Goal: Information Seeking & Learning: Check status

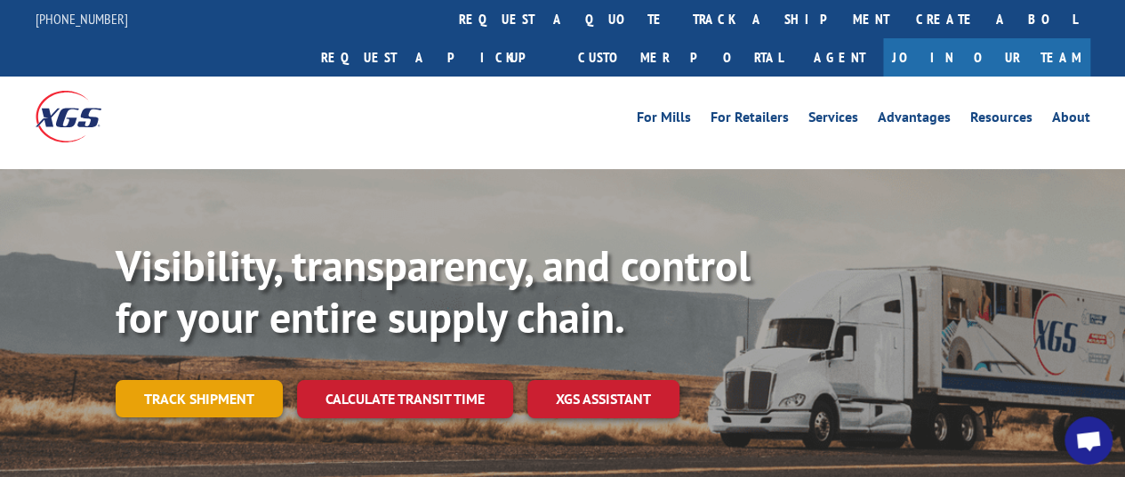
click at [208, 380] on link "Track shipment" at bounding box center [199, 398] width 167 height 37
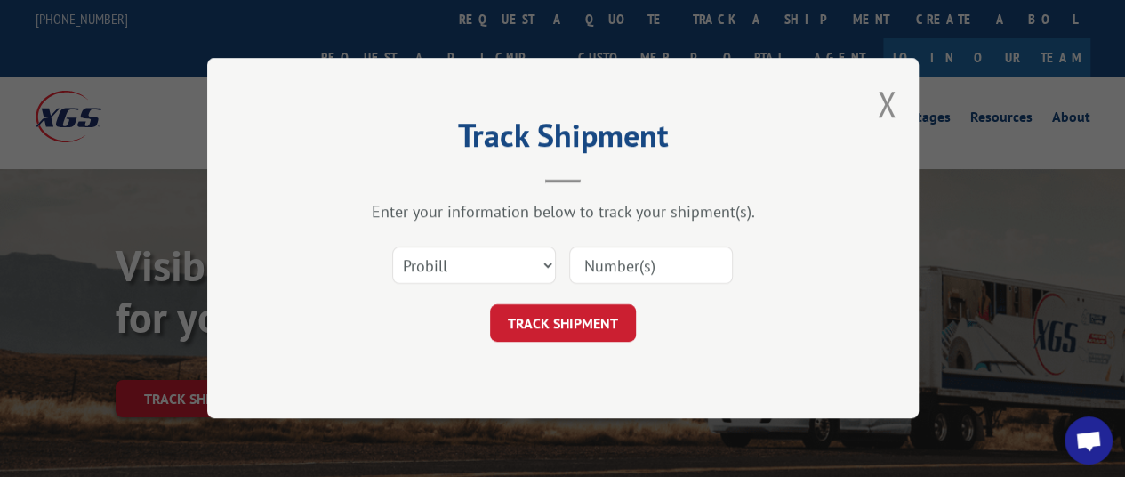
click at [616, 264] on input at bounding box center [651, 265] width 164 height 37
paste input "17553501."
drag, startPoint x: 572, startPoint y: 251, endPoint x: 516, endPoint y: 255, distance: 56.2
click at [516, 255] on div "Select category... Probill BOL PO 17553501" at bounding box center [563, 266] width 534 height 59
type input "17553501"
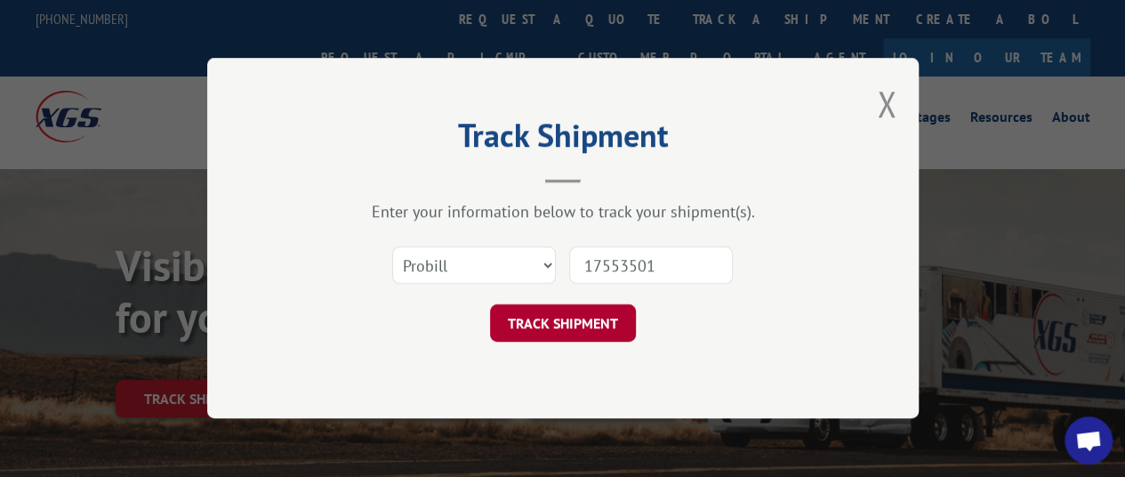
click at [566, 325] on button "TRACK SHIPMENT" at bounding box center [563, 323] width 146 height 37
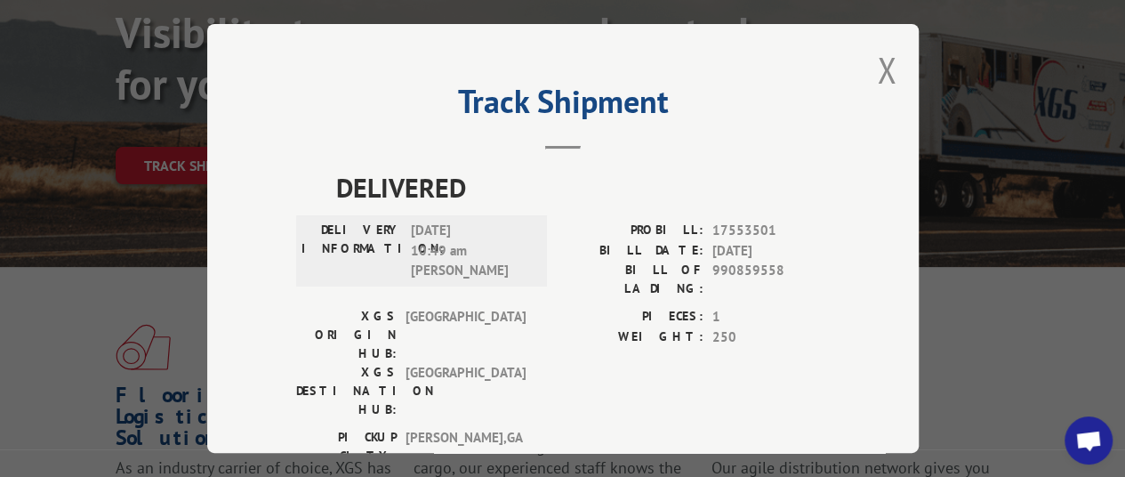
scroll to position [178, 0]
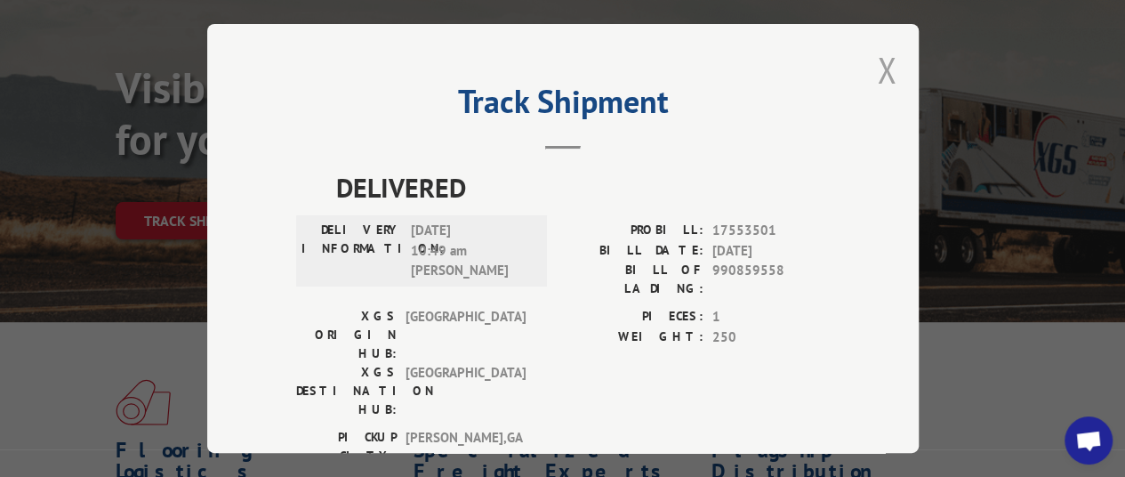
click at [877, 64] on button "Close modal" at bounding box center [887, 69] width 20 height 47
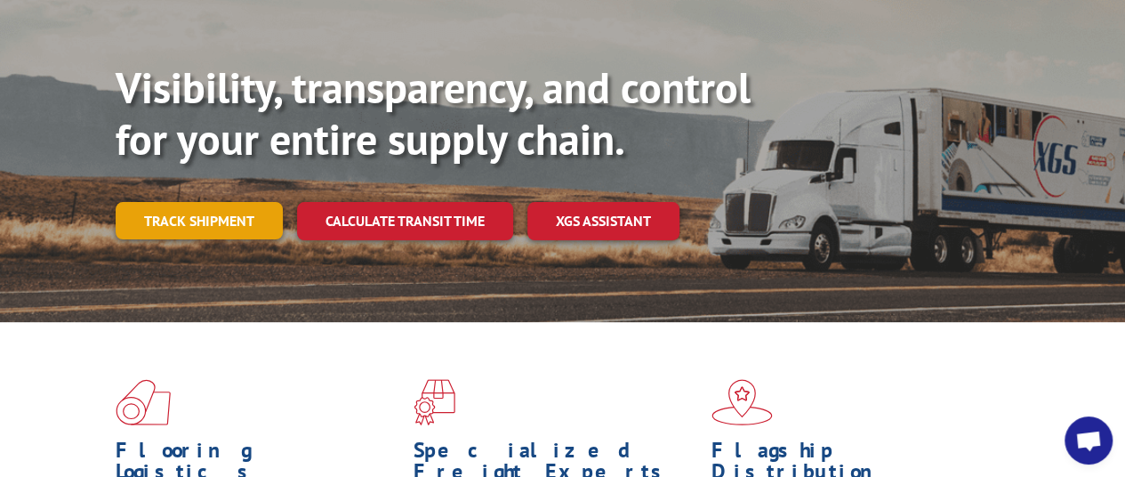
click at [181, 202] on link "Track shipment" at bounding box center [199, 220] width 167 height 37
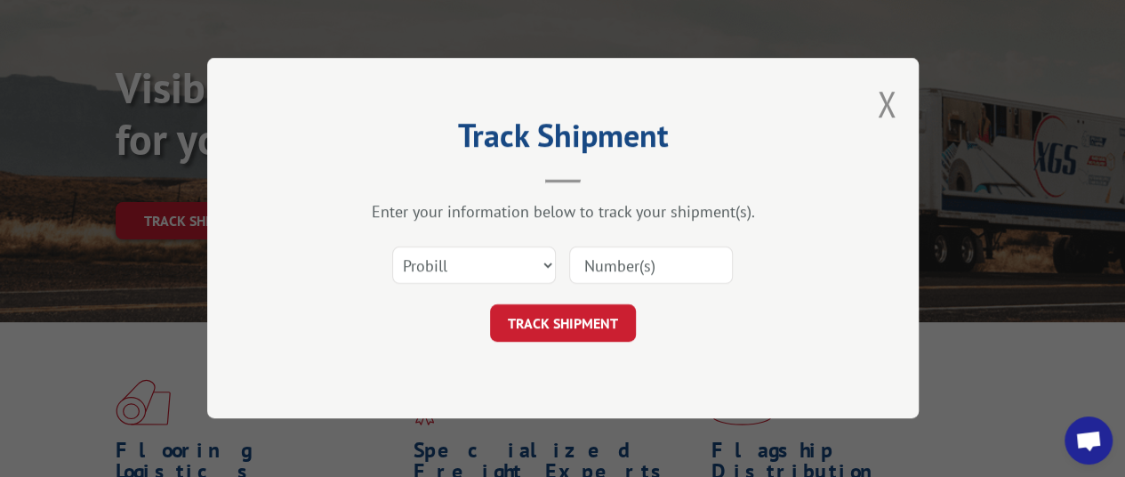
click at [609, 259] on input at bounding box center [651, 265] width 164 height 37
paste input "362554"
type input "362554"
click at [541, 318] on button "TRACK SHIPMENT" at bounding box center [563, 323] width 146 height 37
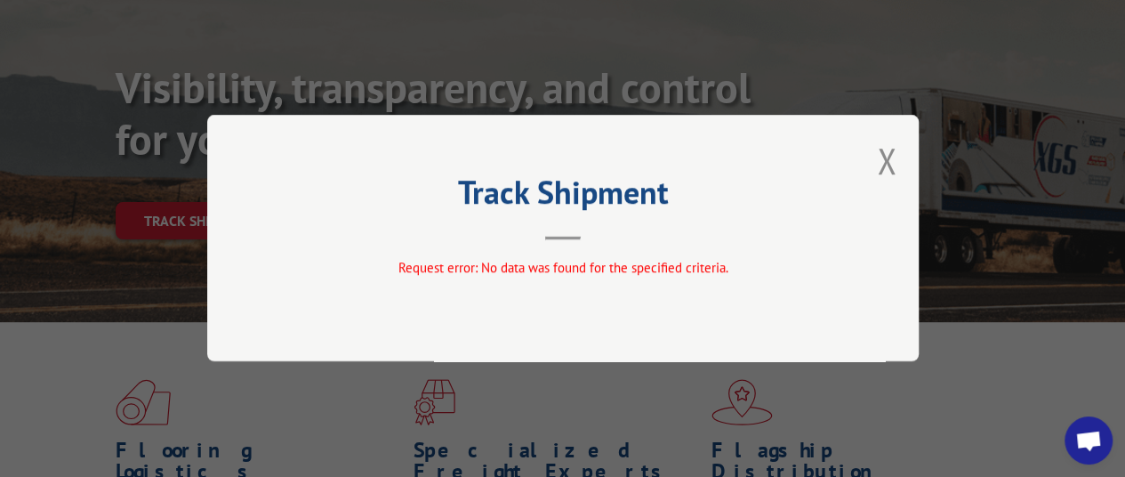
click at [876, 157] on div "Track Shipment Request error: No data was found for the specified criteria." at bounding box center [563, 238] width 712 height 246
click at [885, 158] on button "Close modal" at bounding box center [887, 160] width 20 height 47
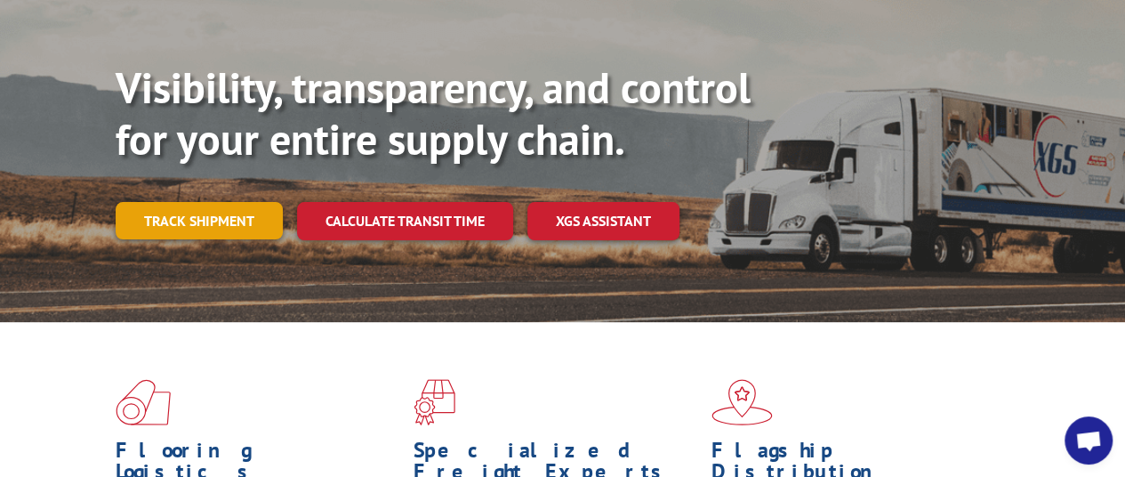
click at [216, 202] on link "Track shipment" at bounding box center [199, 220] width 167 height 37
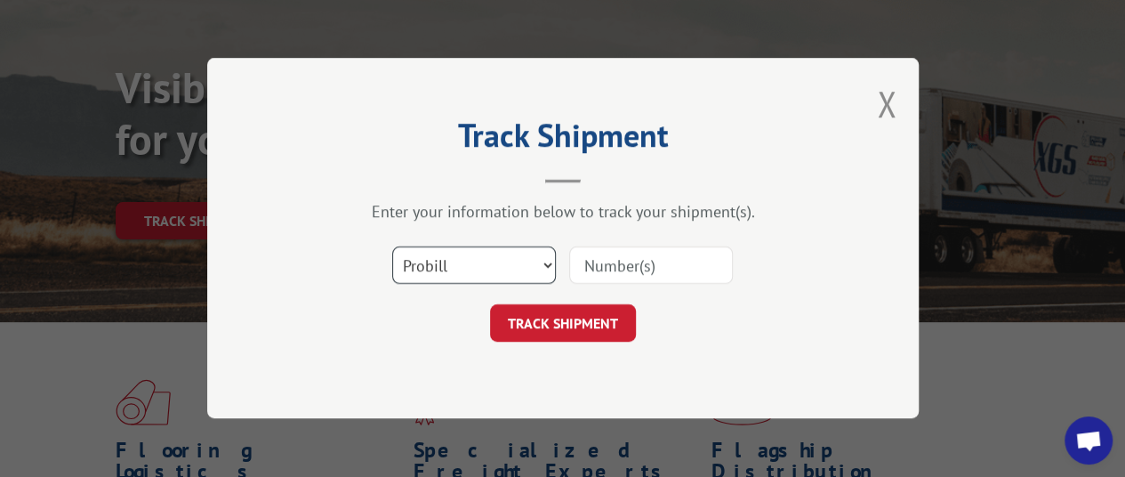
click at [474, 266] on select "Select category... Probill BOL PO" at bounding box center [474, 265] width 164 height 37
select select "bol"
click at [392, 247] on select "Select category... Probill BOL PO" at bounding box center [474, 265] width 164 height 37
click at [624, 259] on input at bounding box center [651, 265] width 164 height 37
paste input "362554"
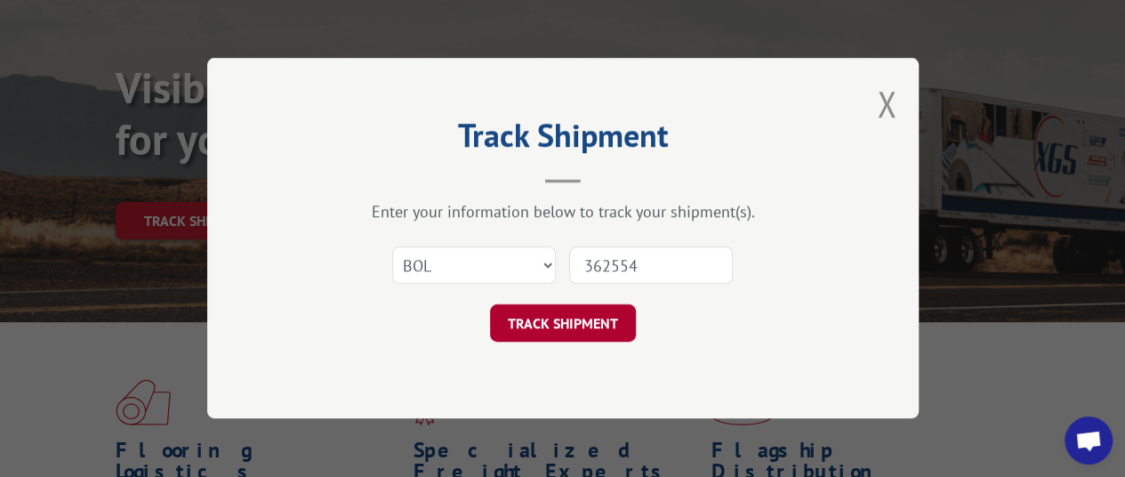
type input "362554"
click at [546, 319] on button "TRACK SHIPMENT" at bounding box center [563, 323] width 146 height 37
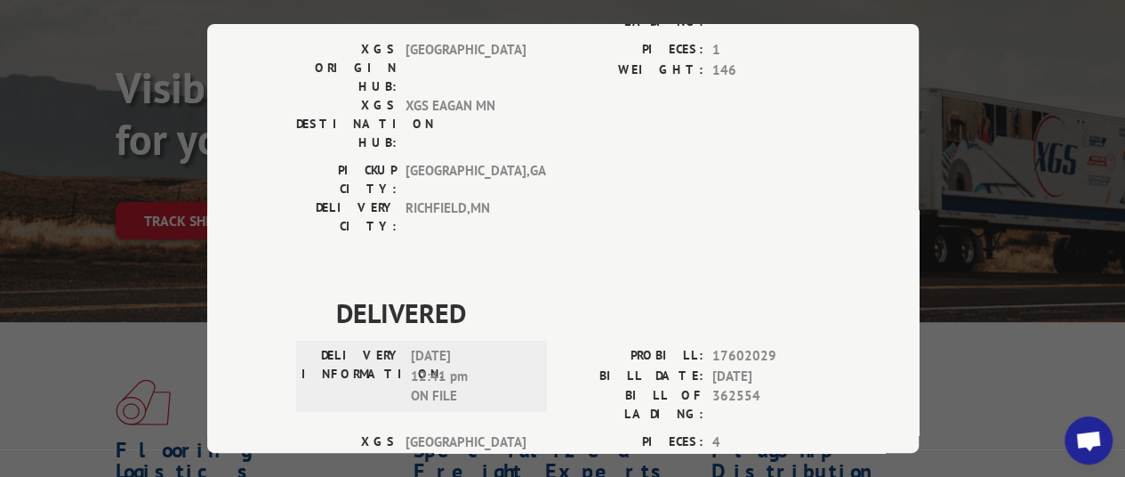
scroll to position [374, 0]
